Goal: Task Accomplishment & Management: Complete application form

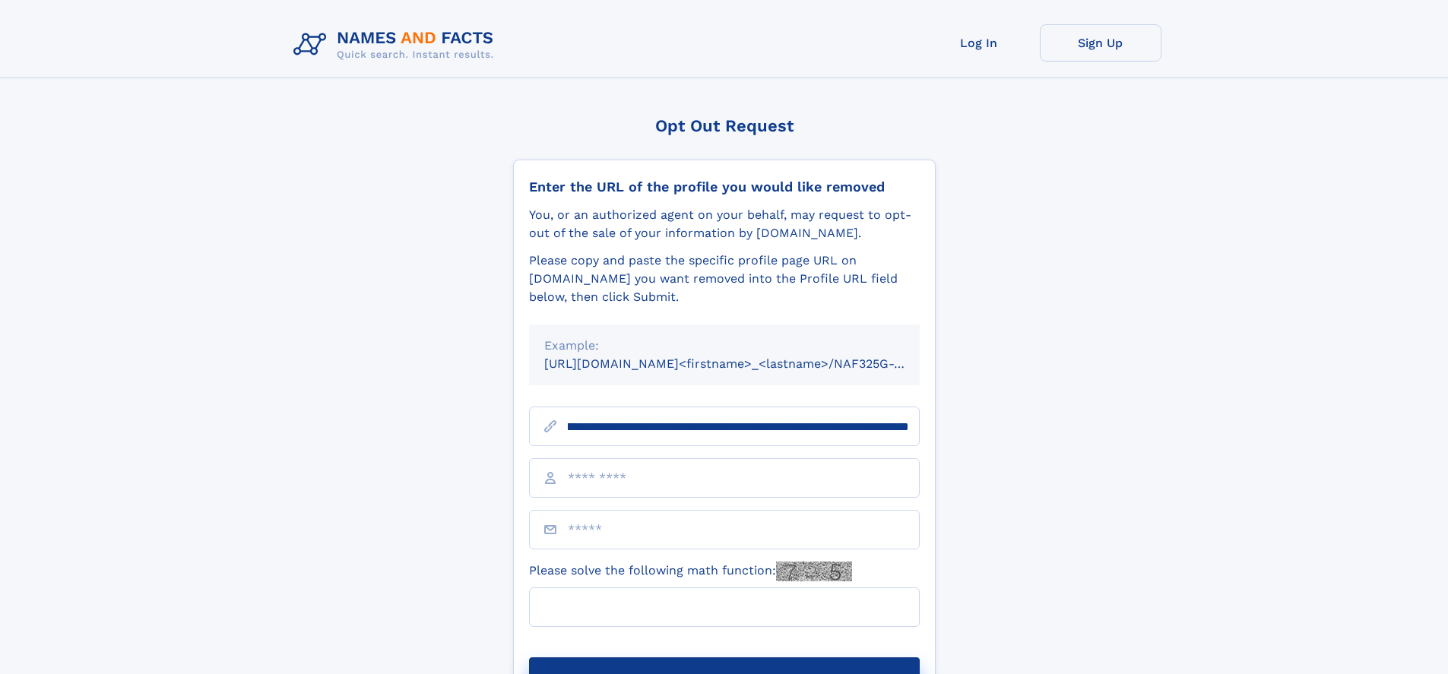
scroll to position [0, 170]
type input "**********"
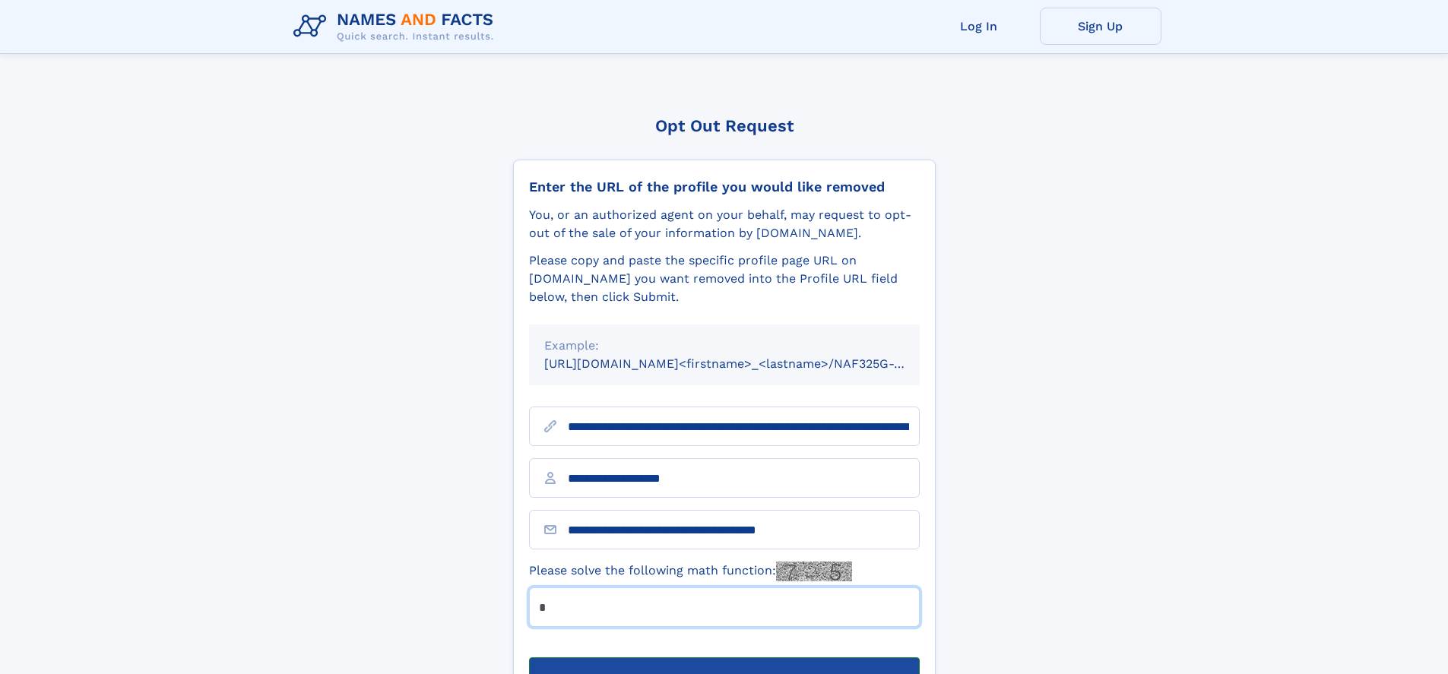
type input "*"
click at [724, 658] on button "Submit Opt Out Request" at bounding box center [724, 682] width 391 height 49
